Goal: Check status

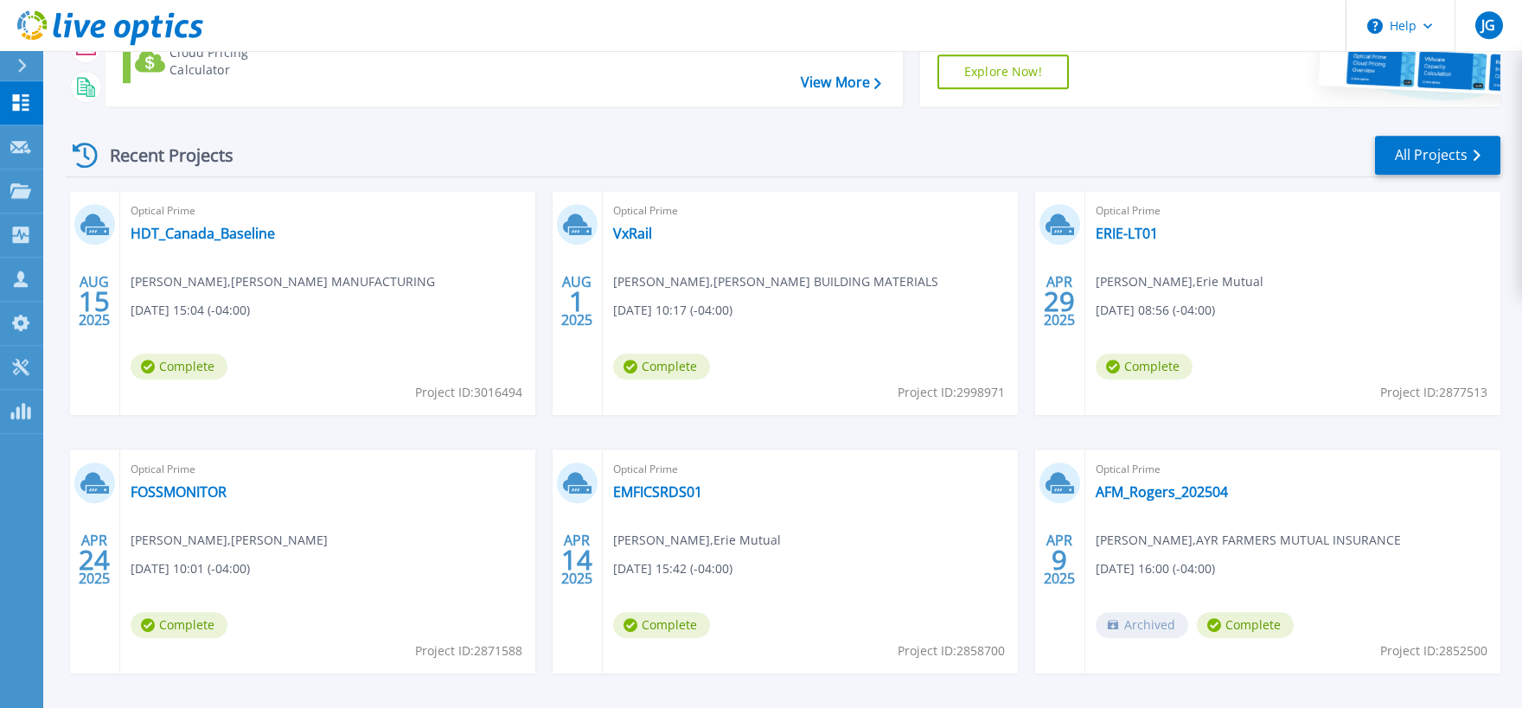
scroll to position [250, 0]
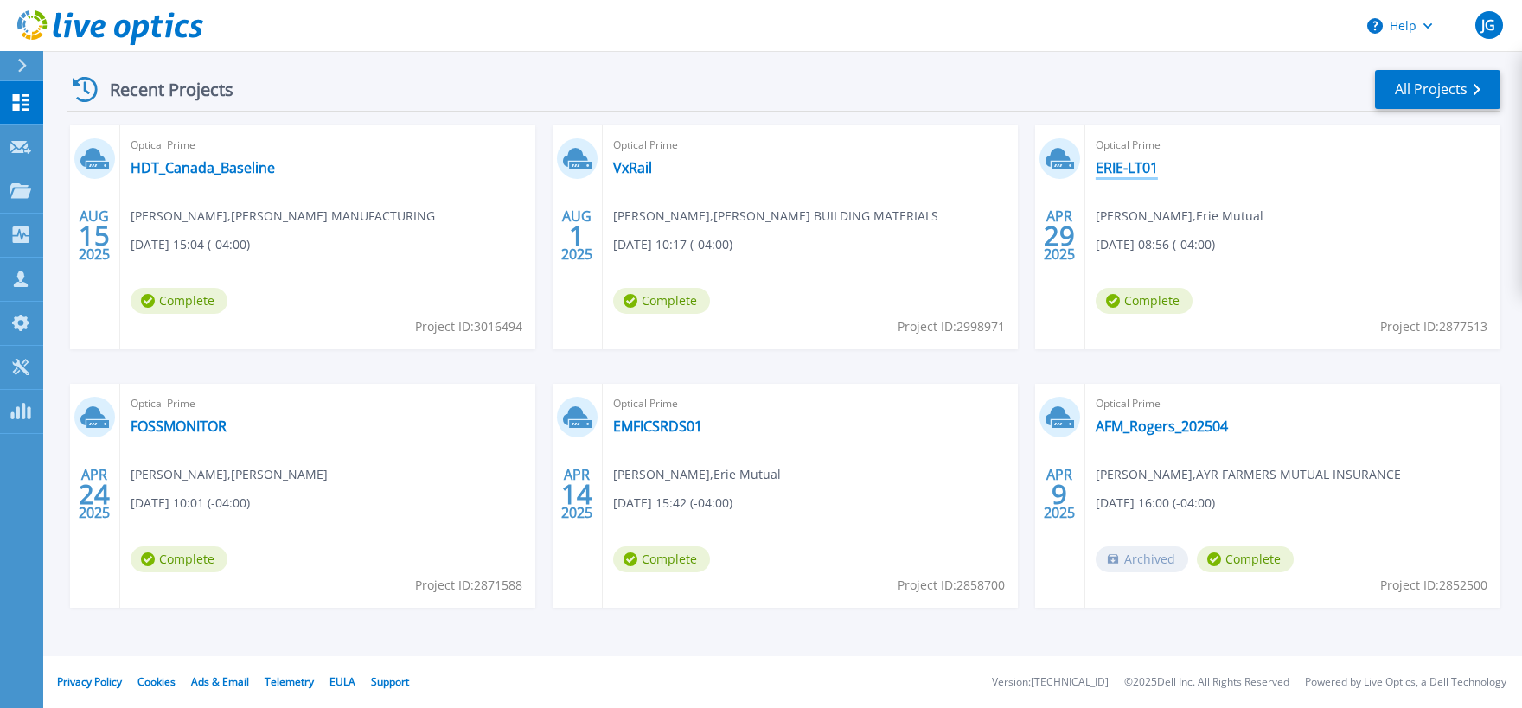
click at [1148, 173] on link "ERIE-LT01" at bounding box center [1127, 167] width 62 height 17
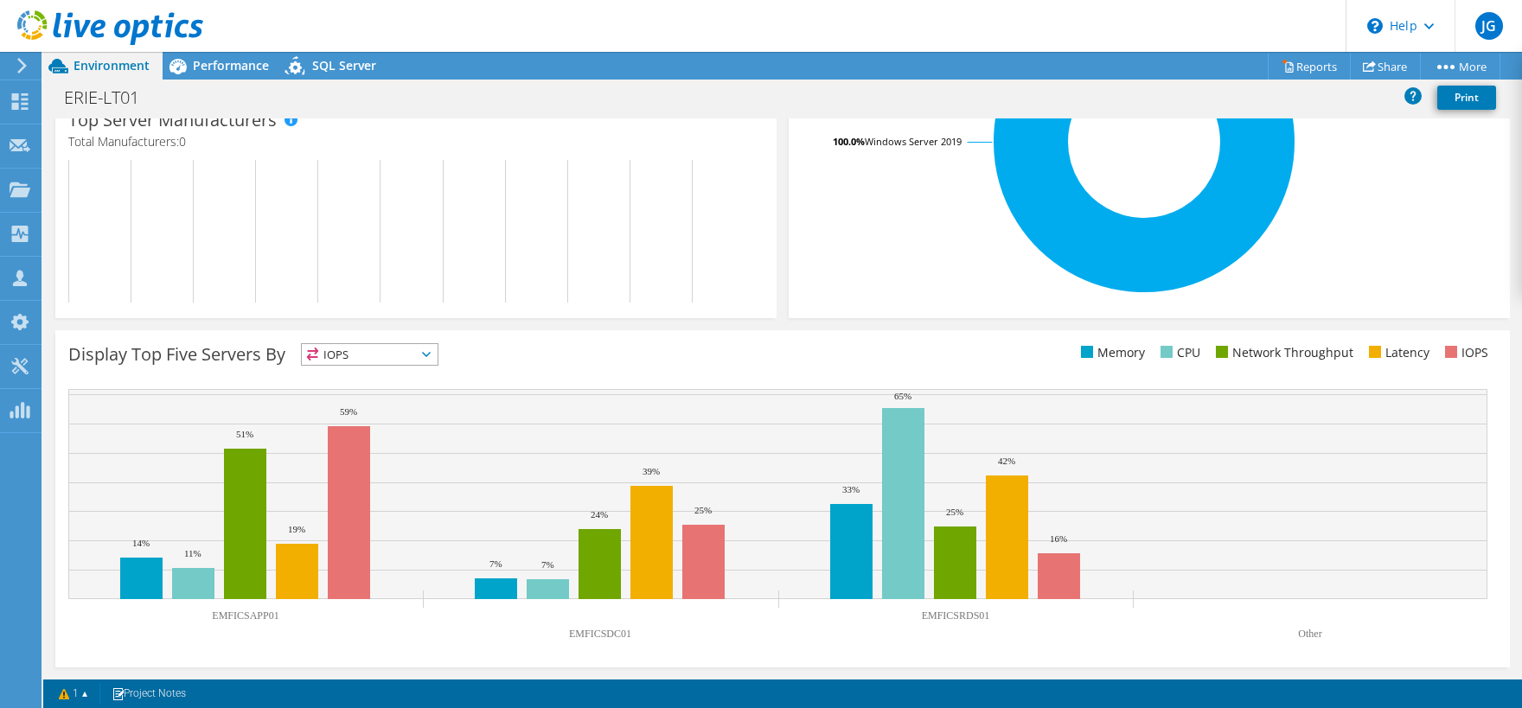
scroll to position [42, 0]
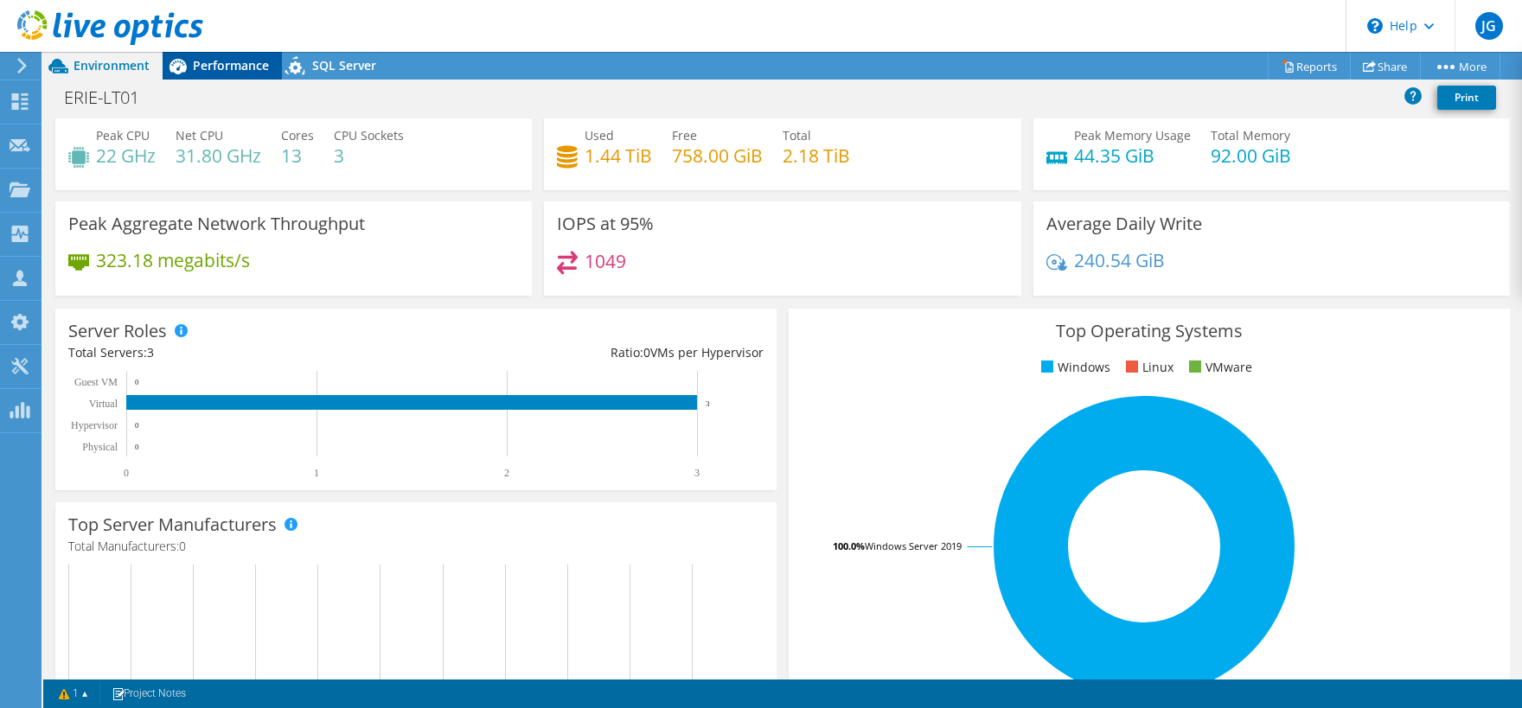
click at [234, 67] on span "Performance" at bounding box center [231, 65] width 76 height 16
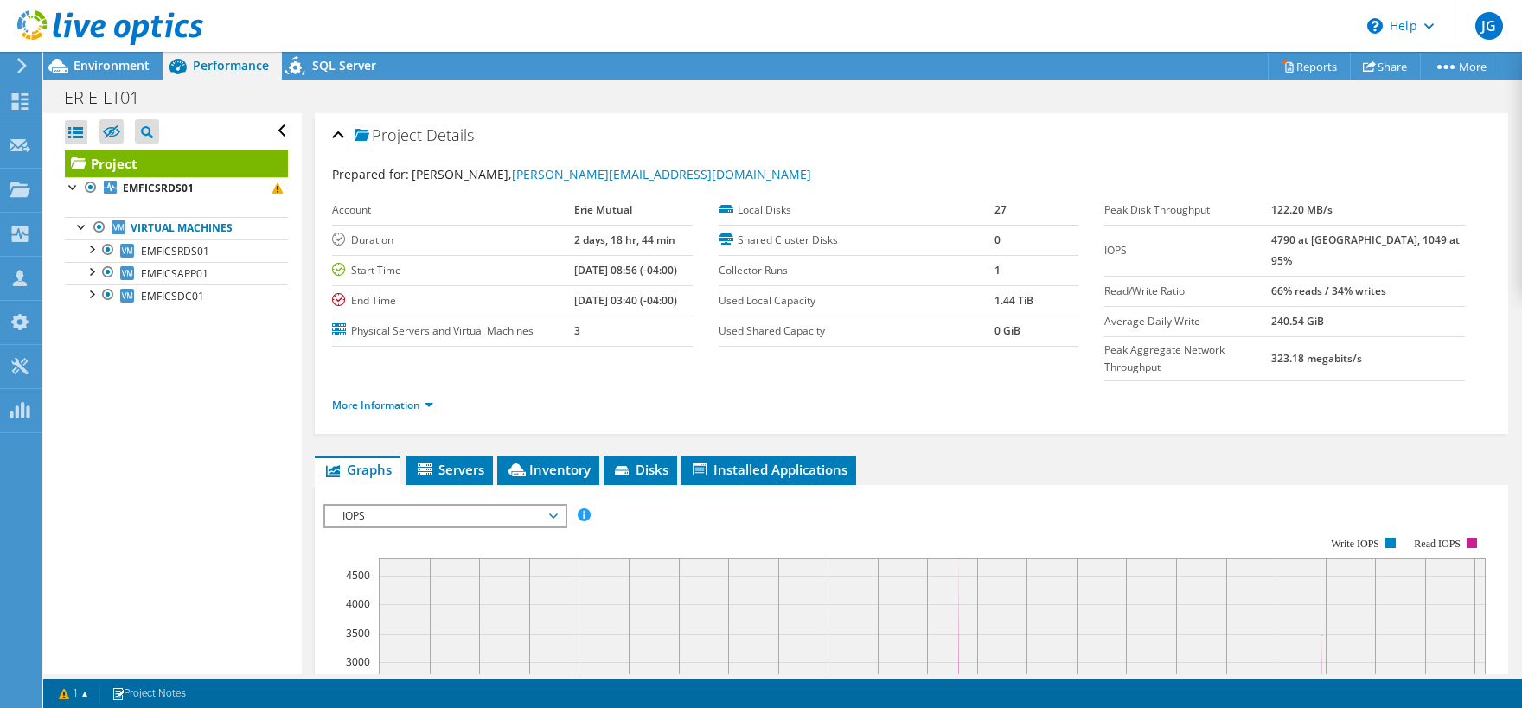
scroll to position [0, 0]
click at [444, 506] on span "IOPS" at bounding box center [445, 516] width 222 height 21
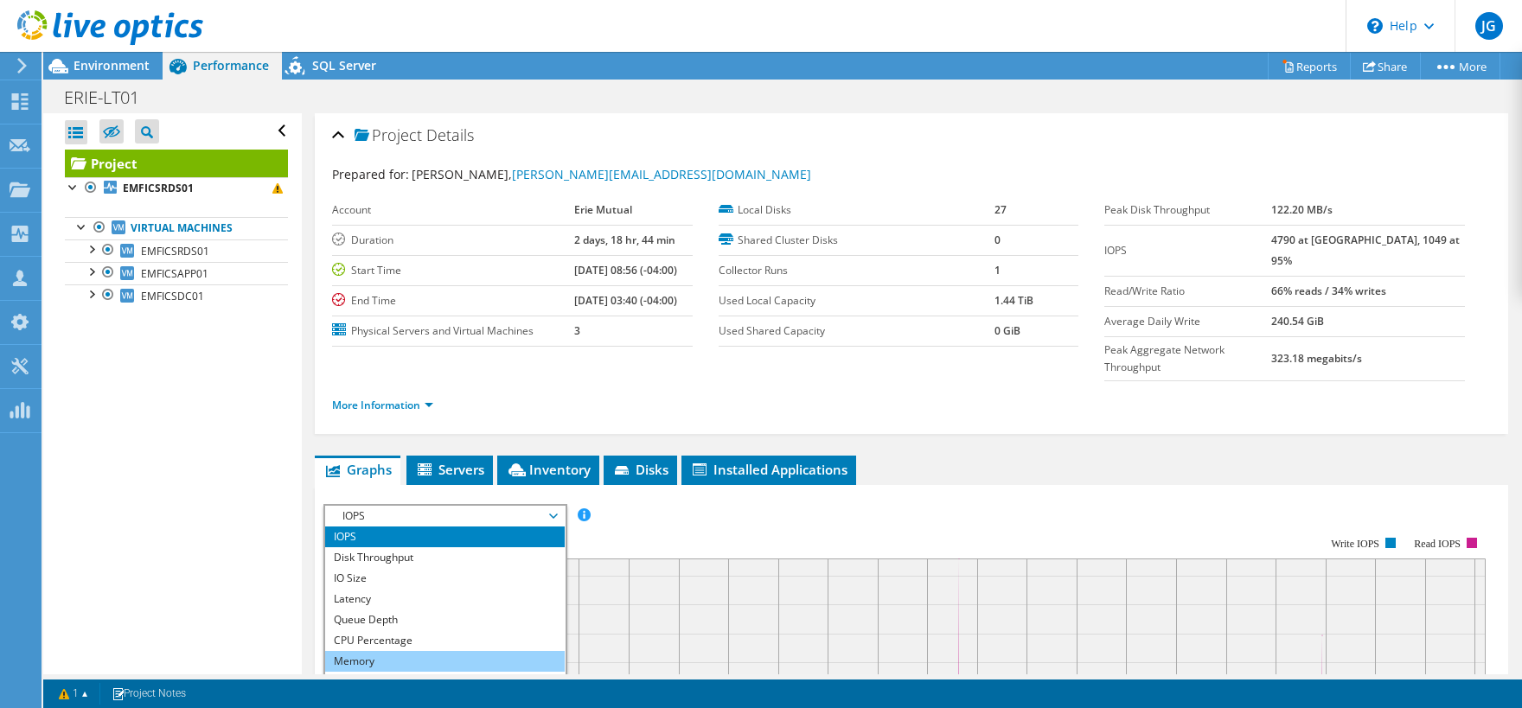
click at [396, 651] on li "Memory" at bounding box center [445, 661] width 240 height 21
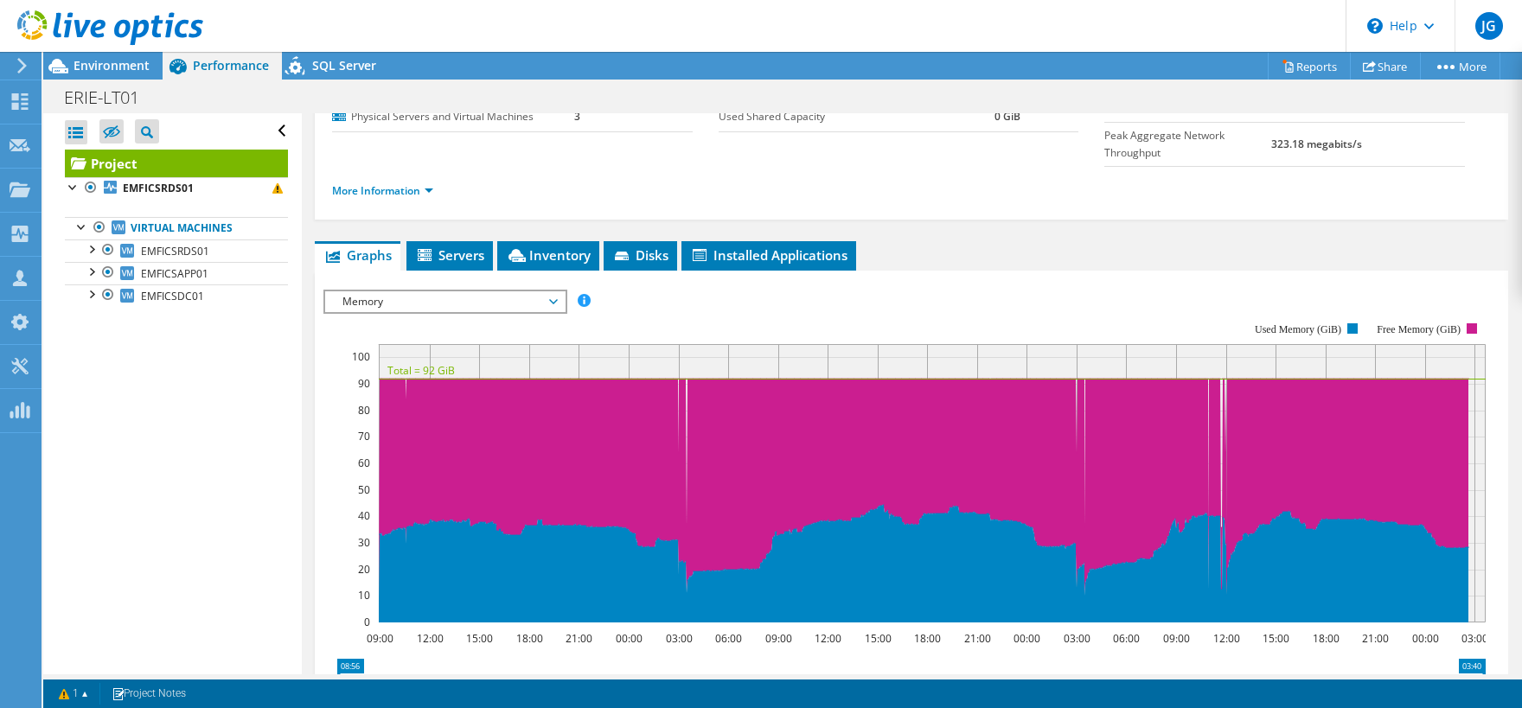
scroll to position [212, 0]
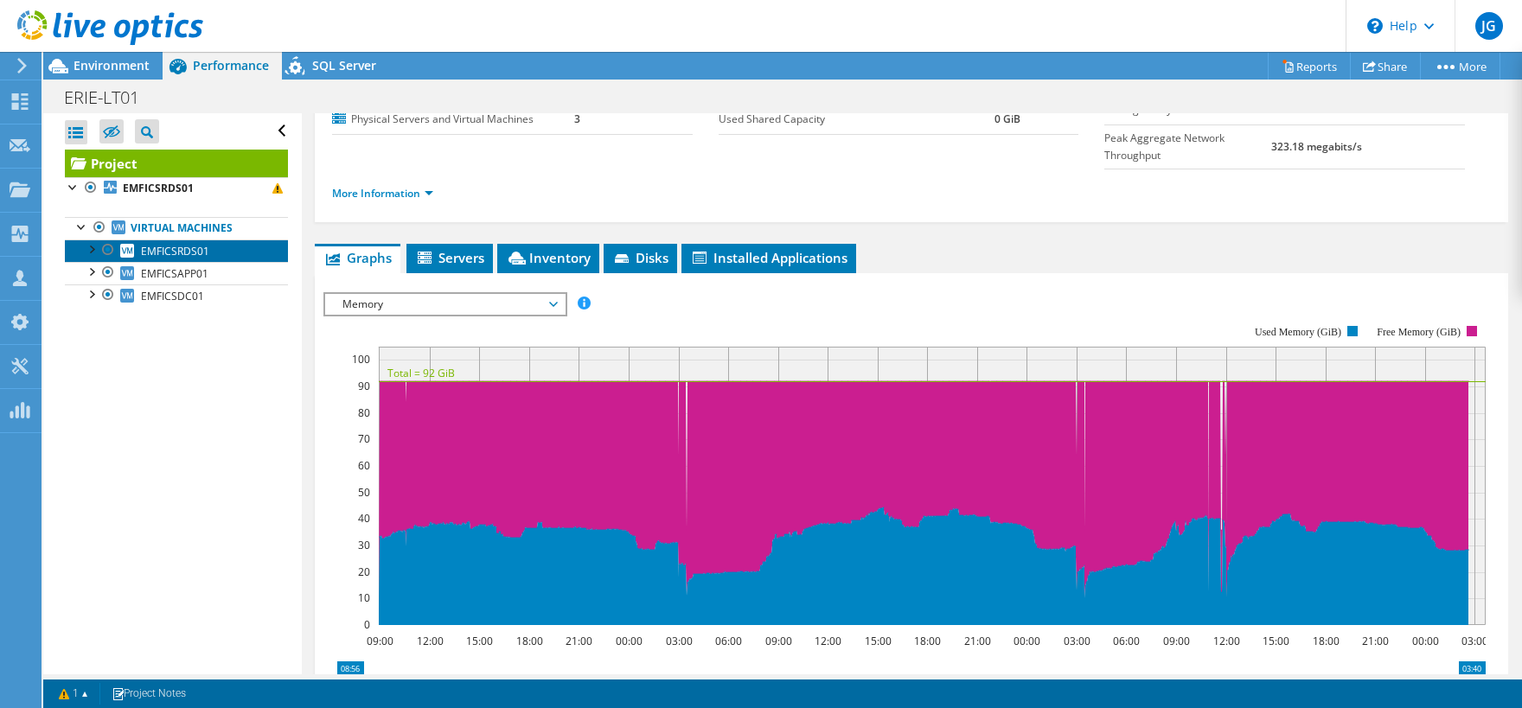
click at [189, 251] on span "EMFICSRDS01" at bounding box center [175, 251] width 68 height 15
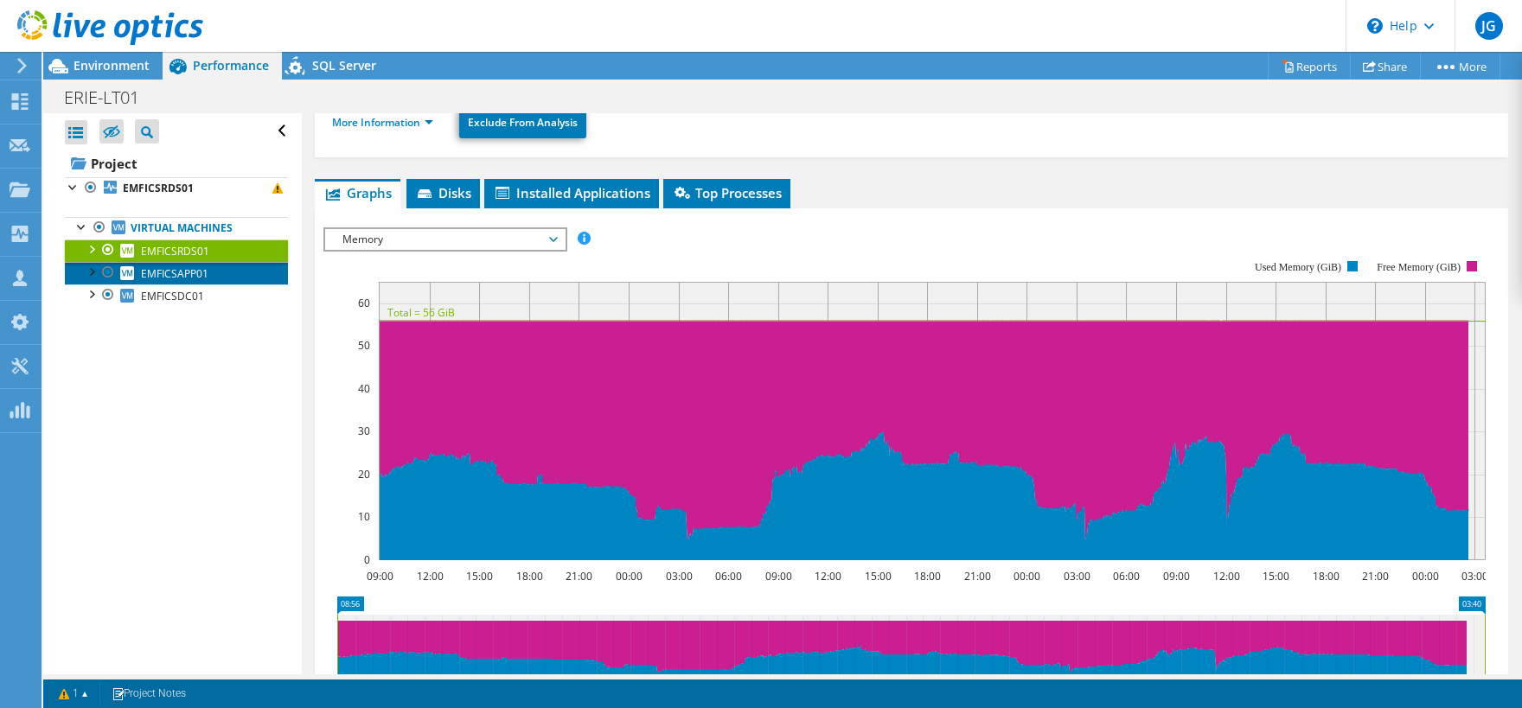
click at [186, 272] on span "EMFICSAPP01" at bounding box center [174, 273] width 67 height 15
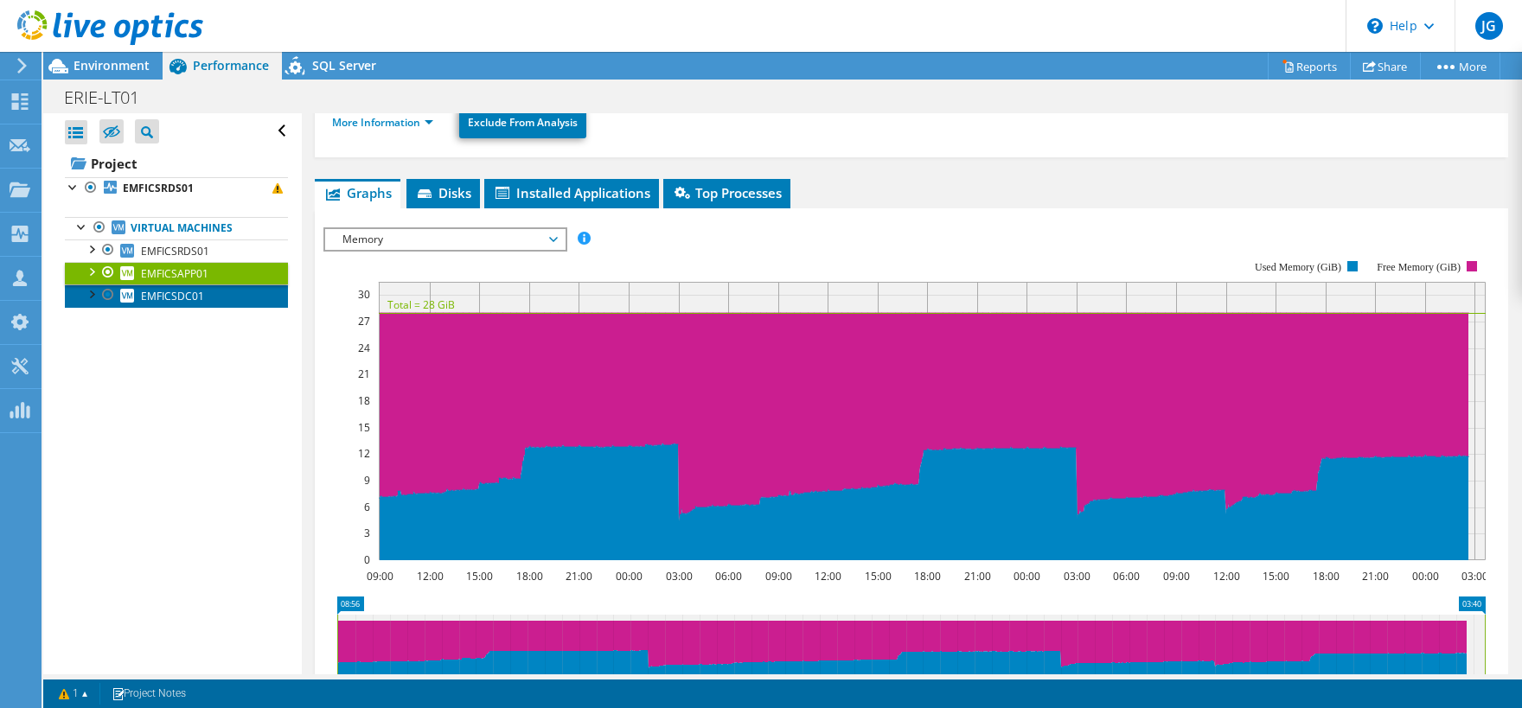
click at [182, 295] on span "EMFICSDC01" at bounding box center [172, 296] width 63 height 15
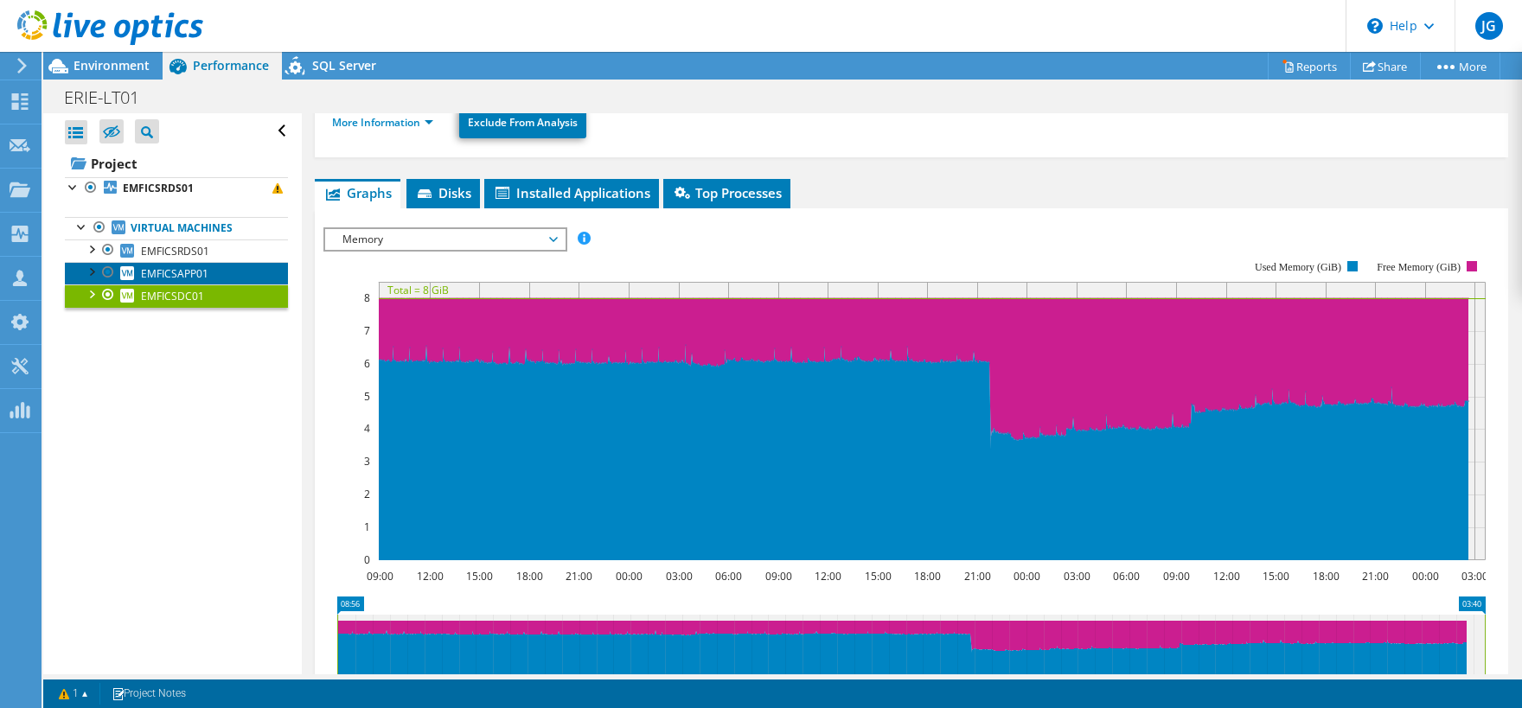
click at [201, 272] on span "EMFICSAPP01" at bounding box center [174, 273] width 67 height 15
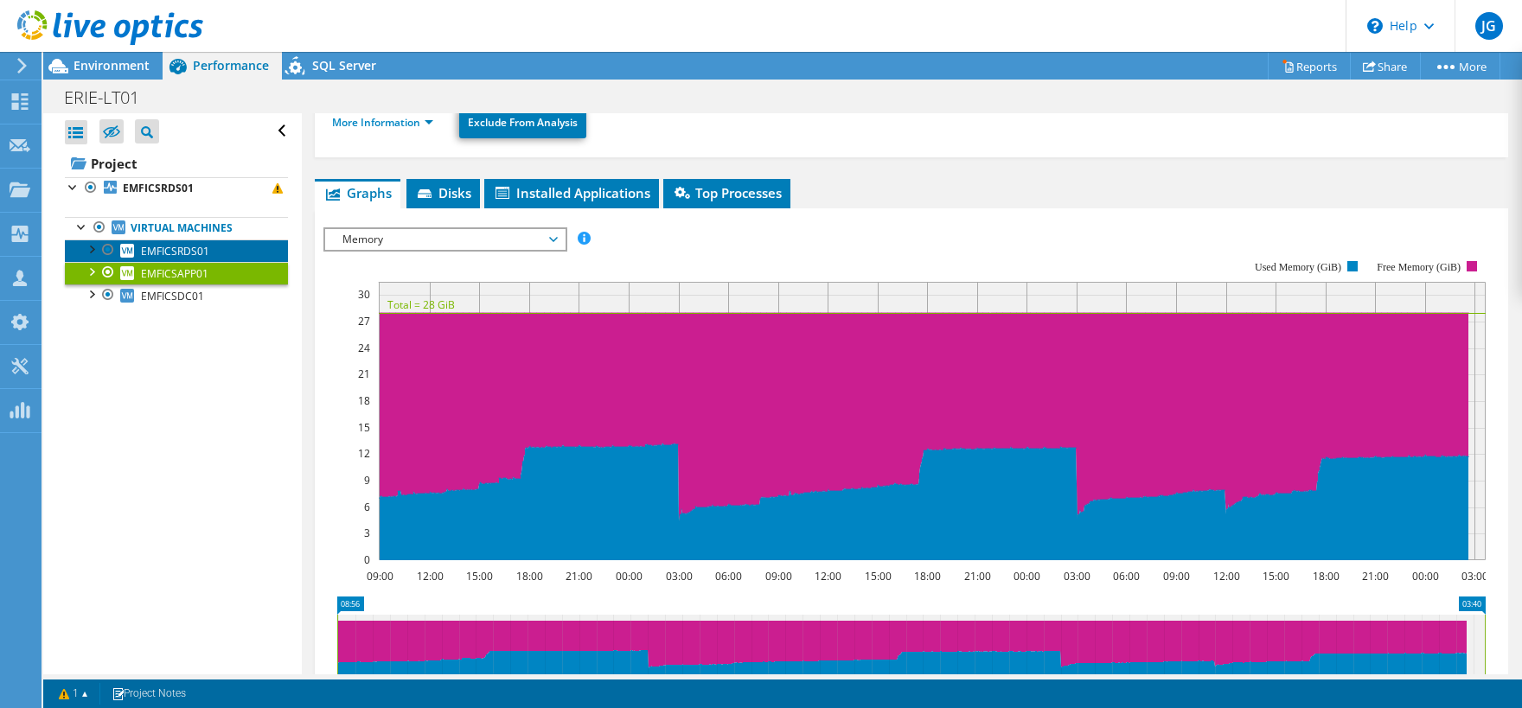
click at [201, 249] on span "EMFICSRDS01" at bounding box center [175, 251] width 68 height 15
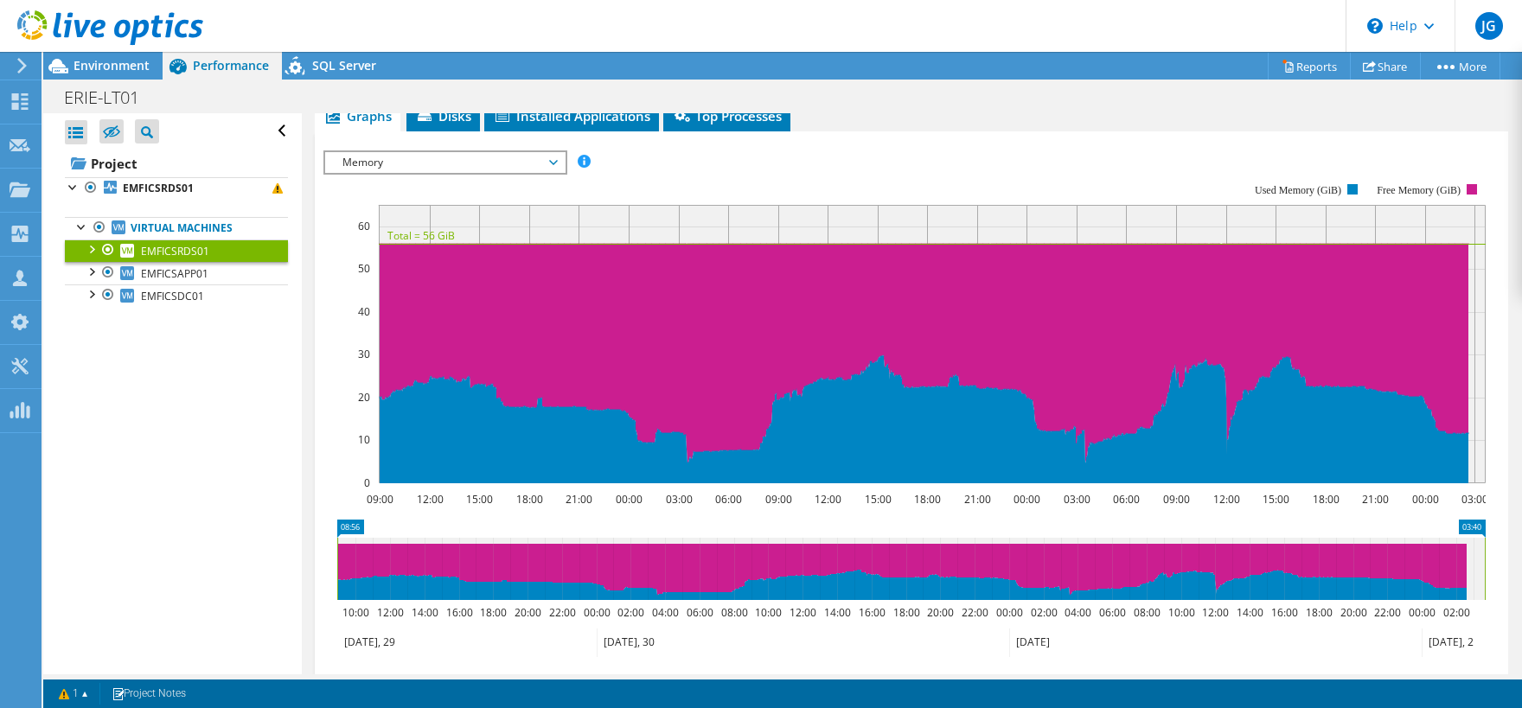
scroll to position [257, 0]
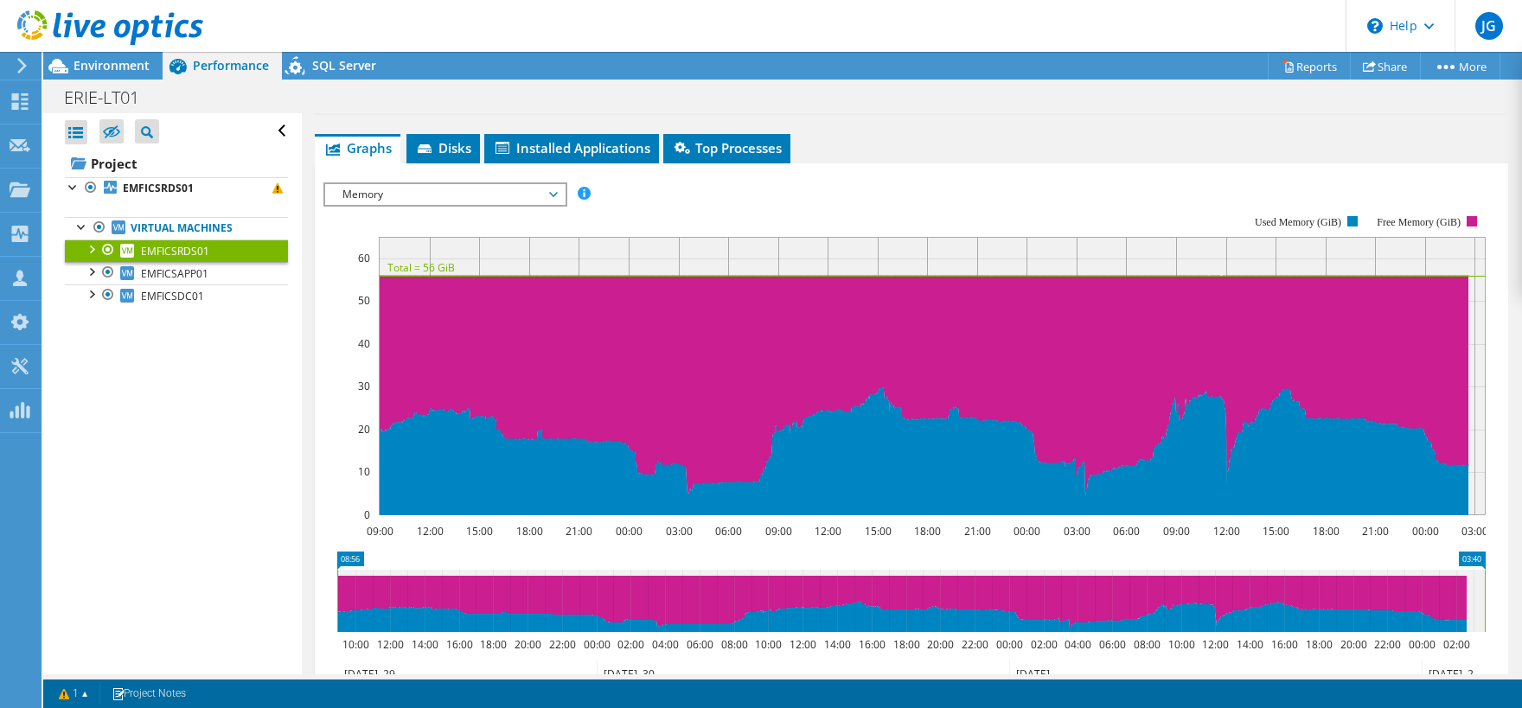
click at [482, 184] on span "Memory" at bounding box center [445, 194] width 222 height 21
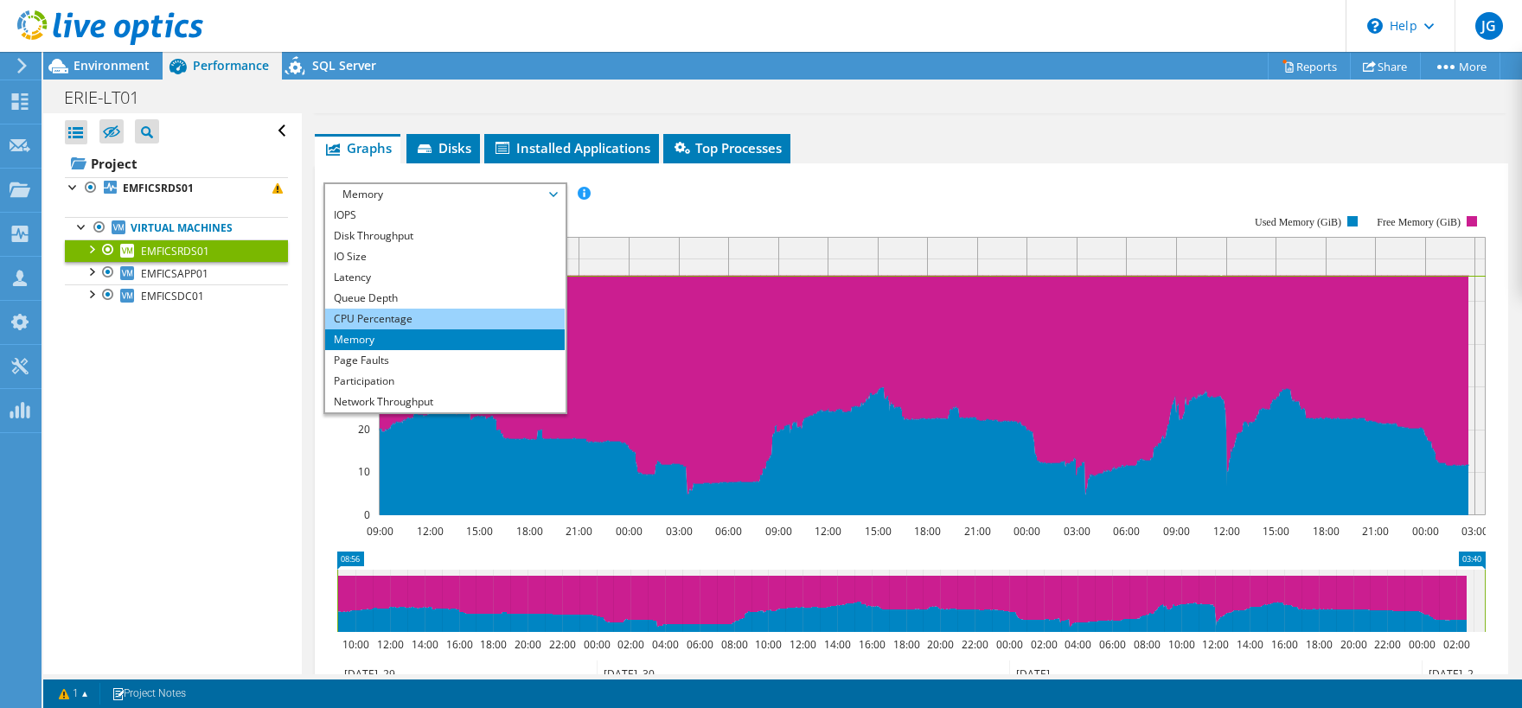
click at [386, 309] on li "CPU Percentage" at bounding box center [445, 319] width 240 height 21
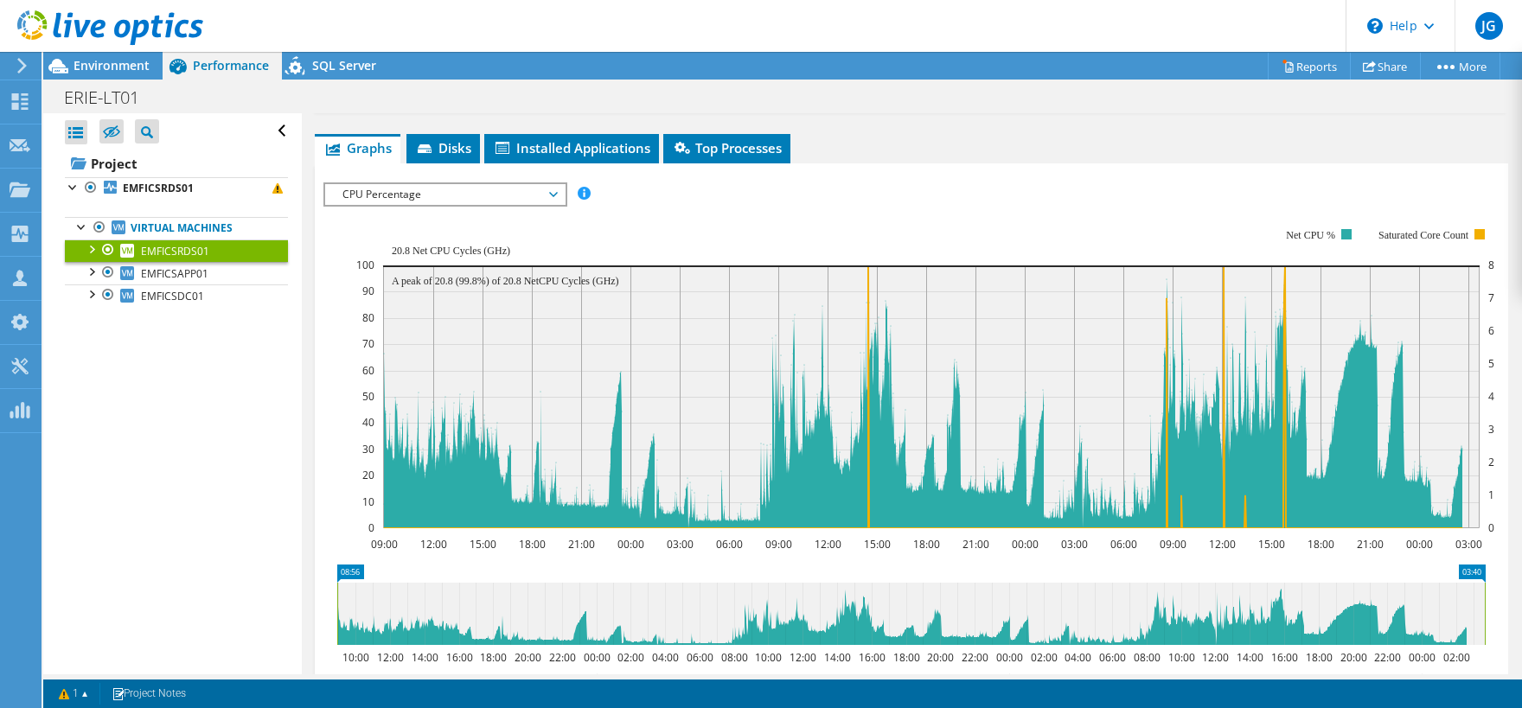
click at [487, 184] on span "CPU Percentage" at bounding box center [445, 194] width 222 height 21
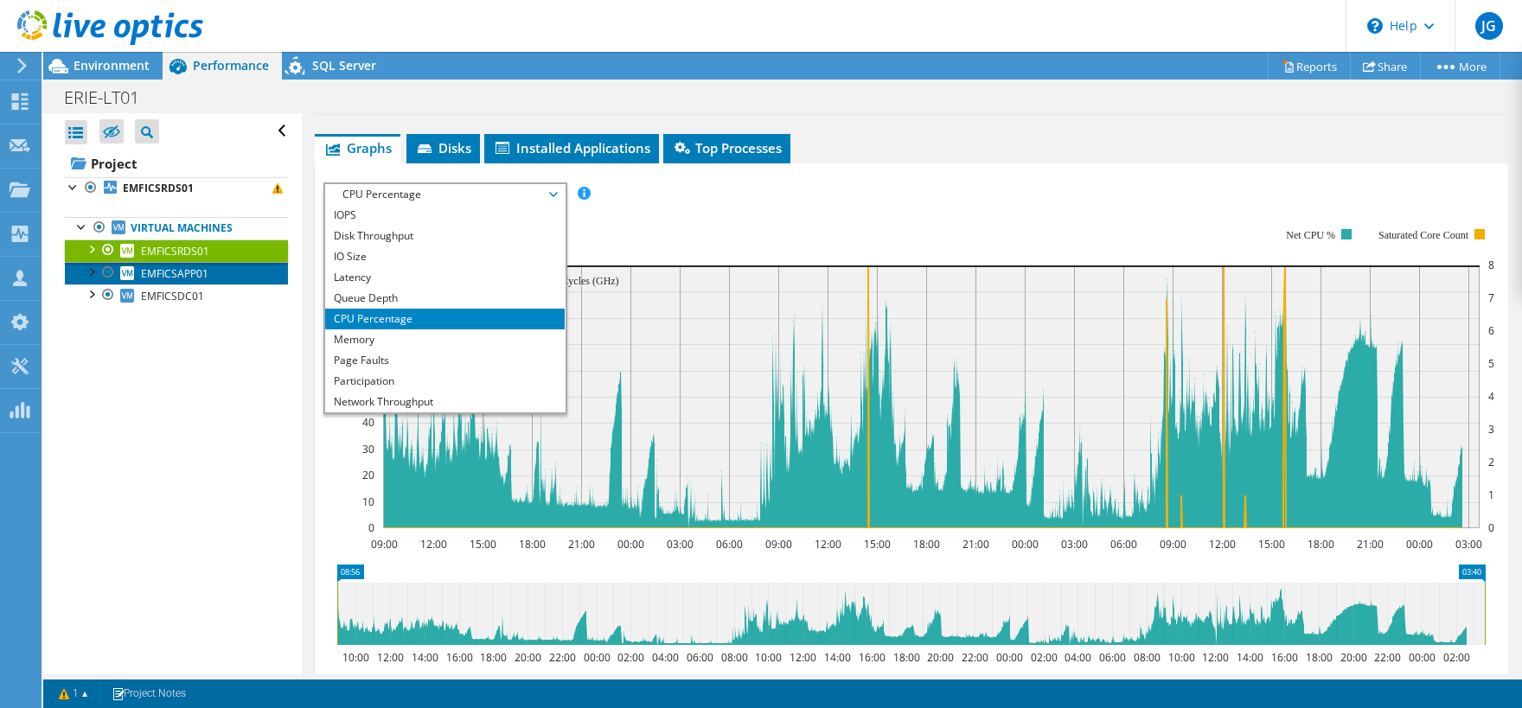
click at [233, 272] on link "EMFICSAPP01" at bounding box center [176, 273] width 223 height 22
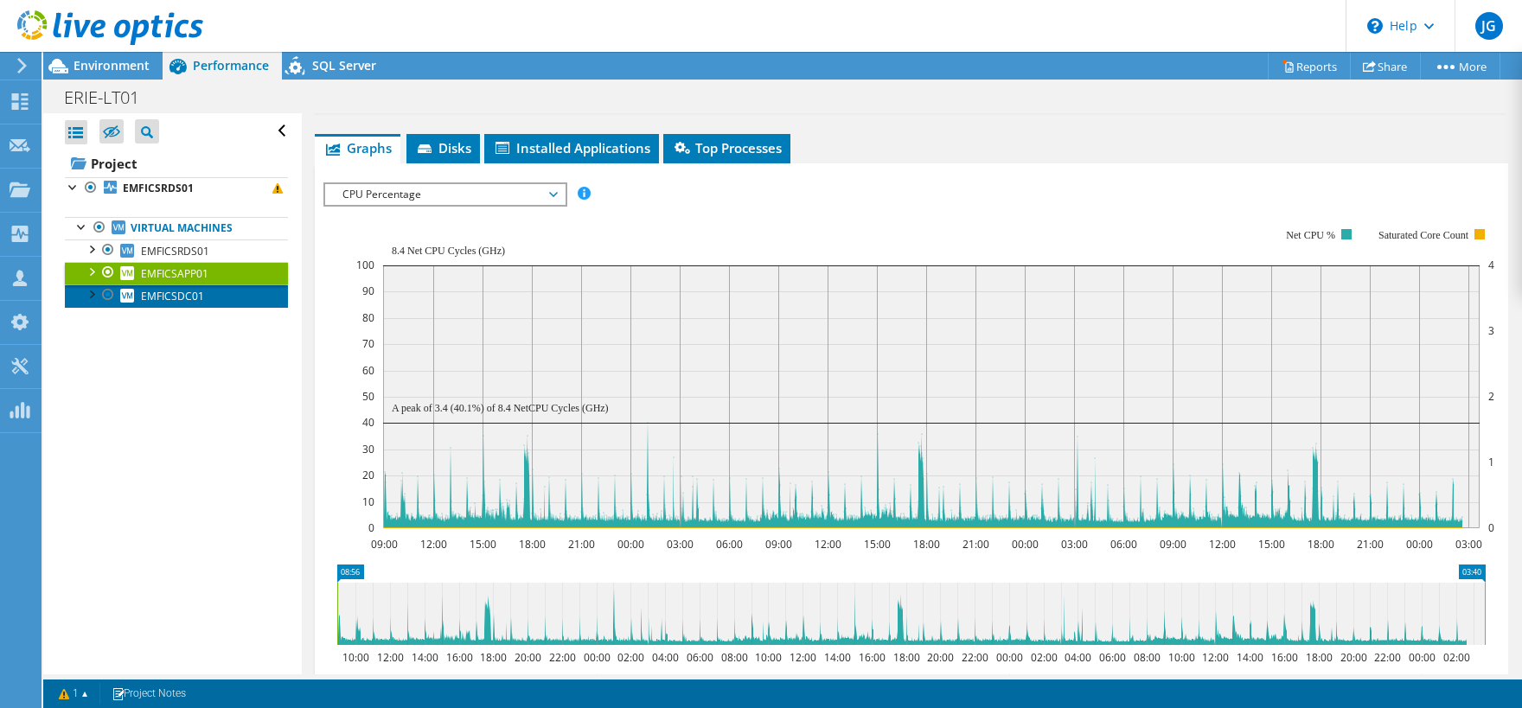
click at [204, 289] on link "EMFICSDC01" at bounding box center [176, 296] width 223 height 22
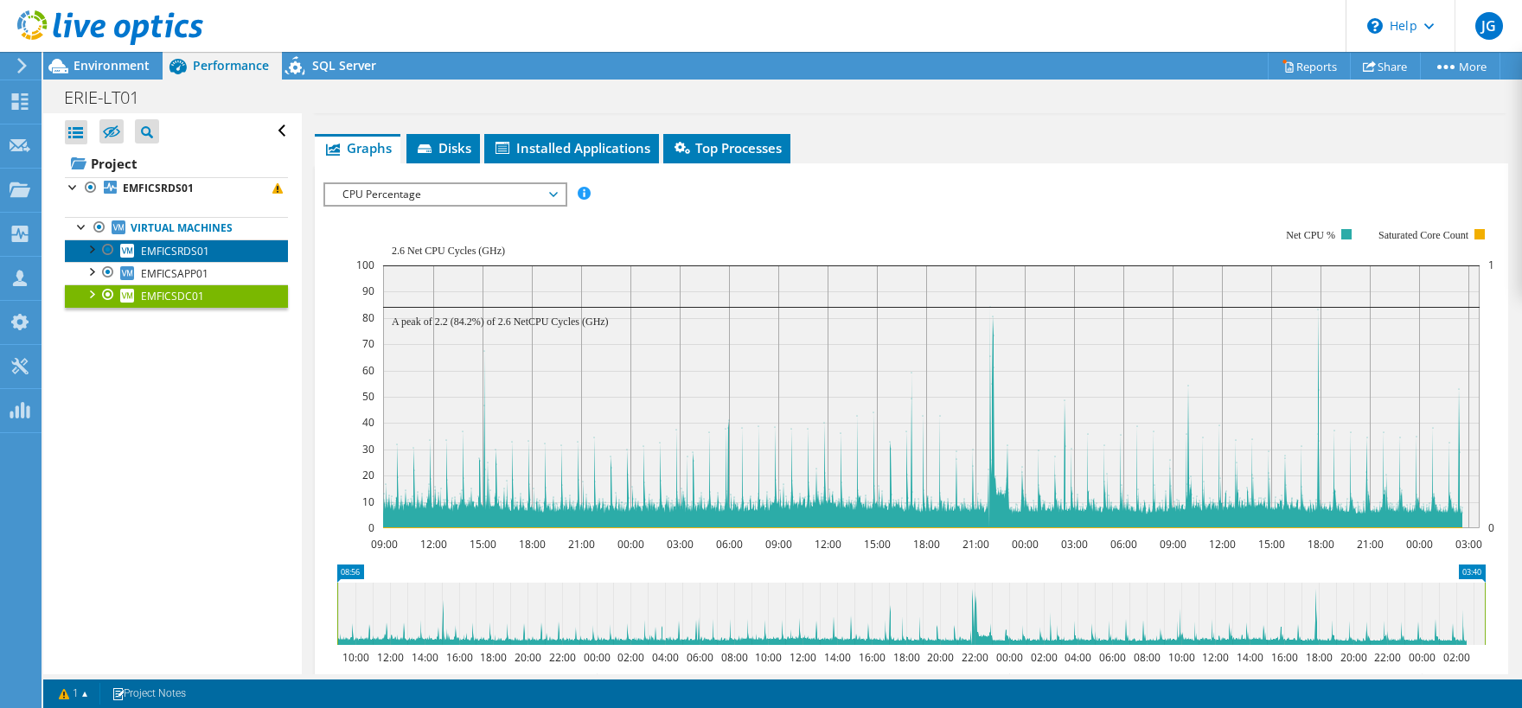
click at [224, 251] on link "EMFICSRDS01" at bounding box center [176, 251] width 223 height 22
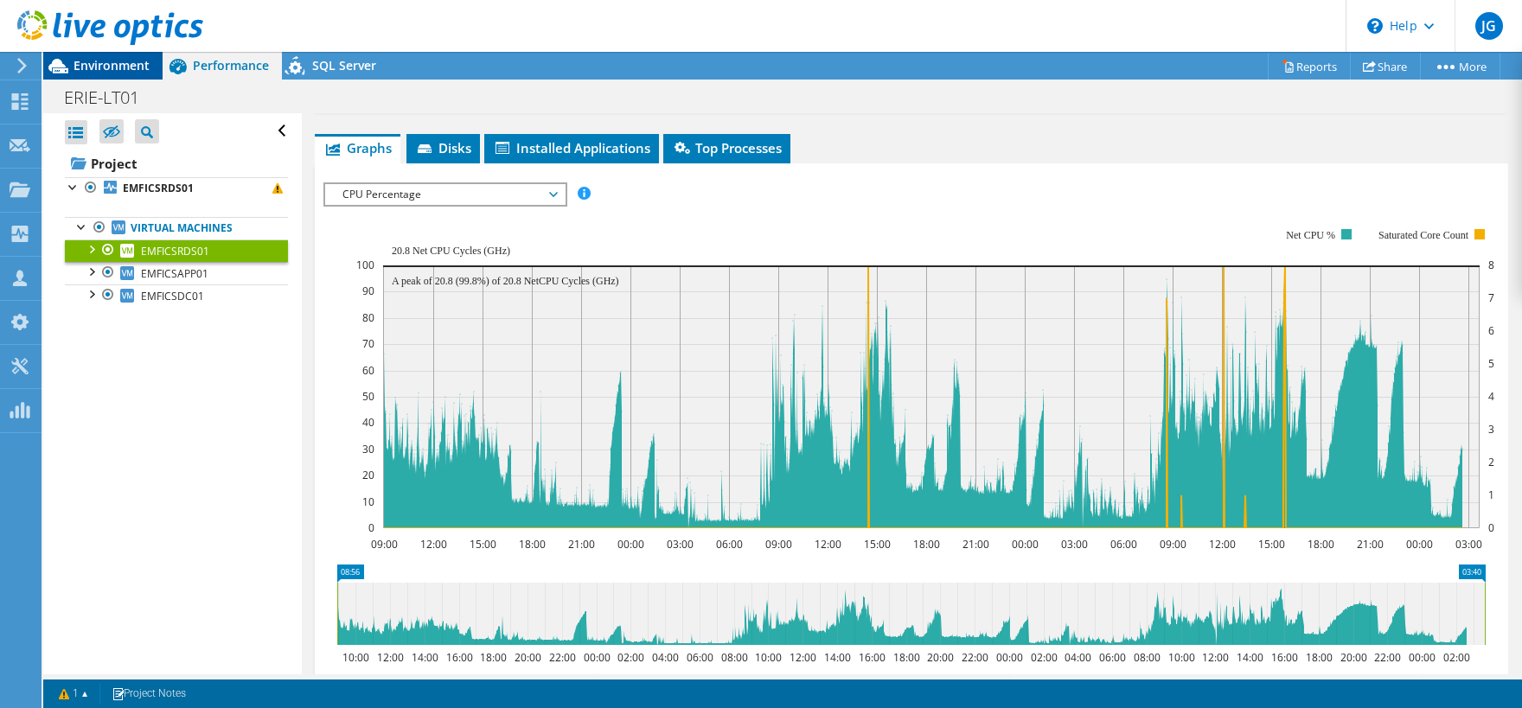
click at [135, 64] on span "Environment" at bounding box center [112, 65] width 76 height 16
